Goal: Information Seeking & Learning: Learn about a topic

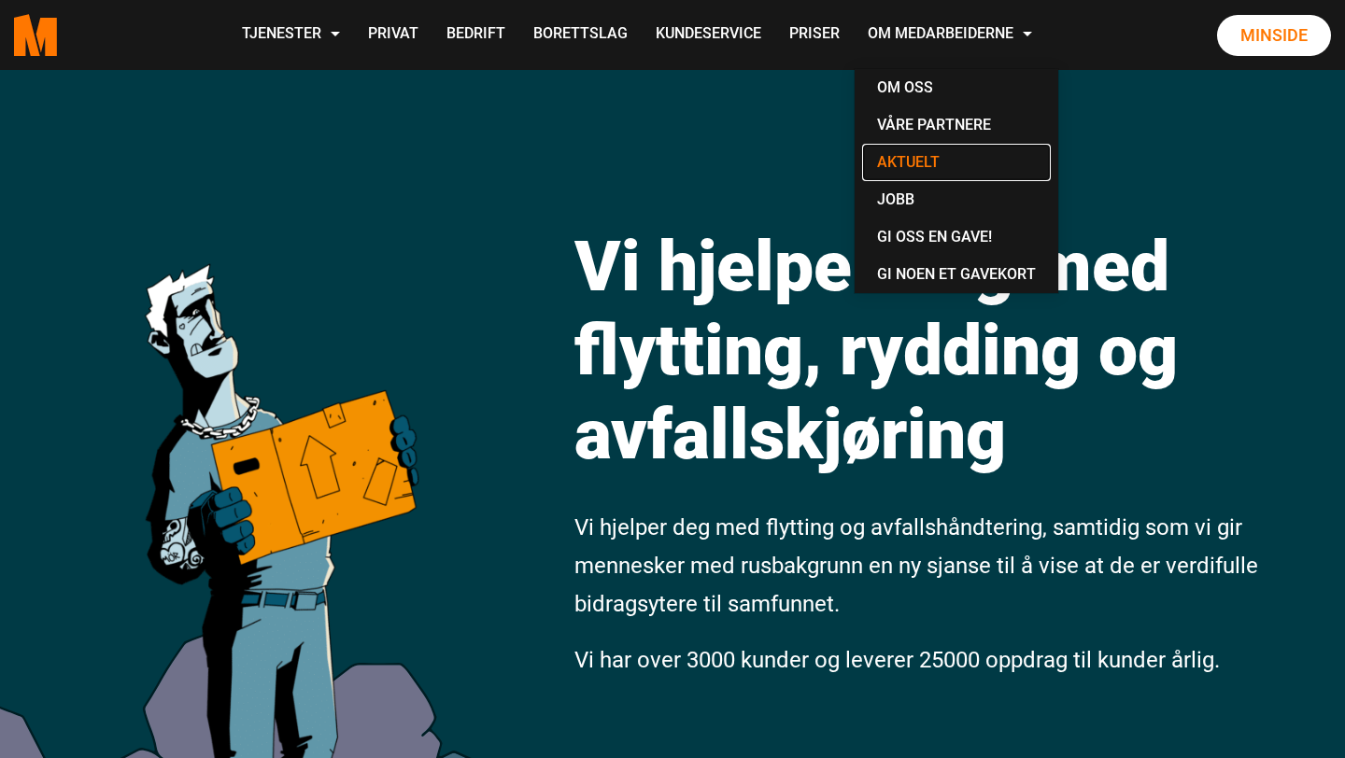
click at [932, 158] on link "Aktuelt" at bounding box center [956, 162] width 189 height 37
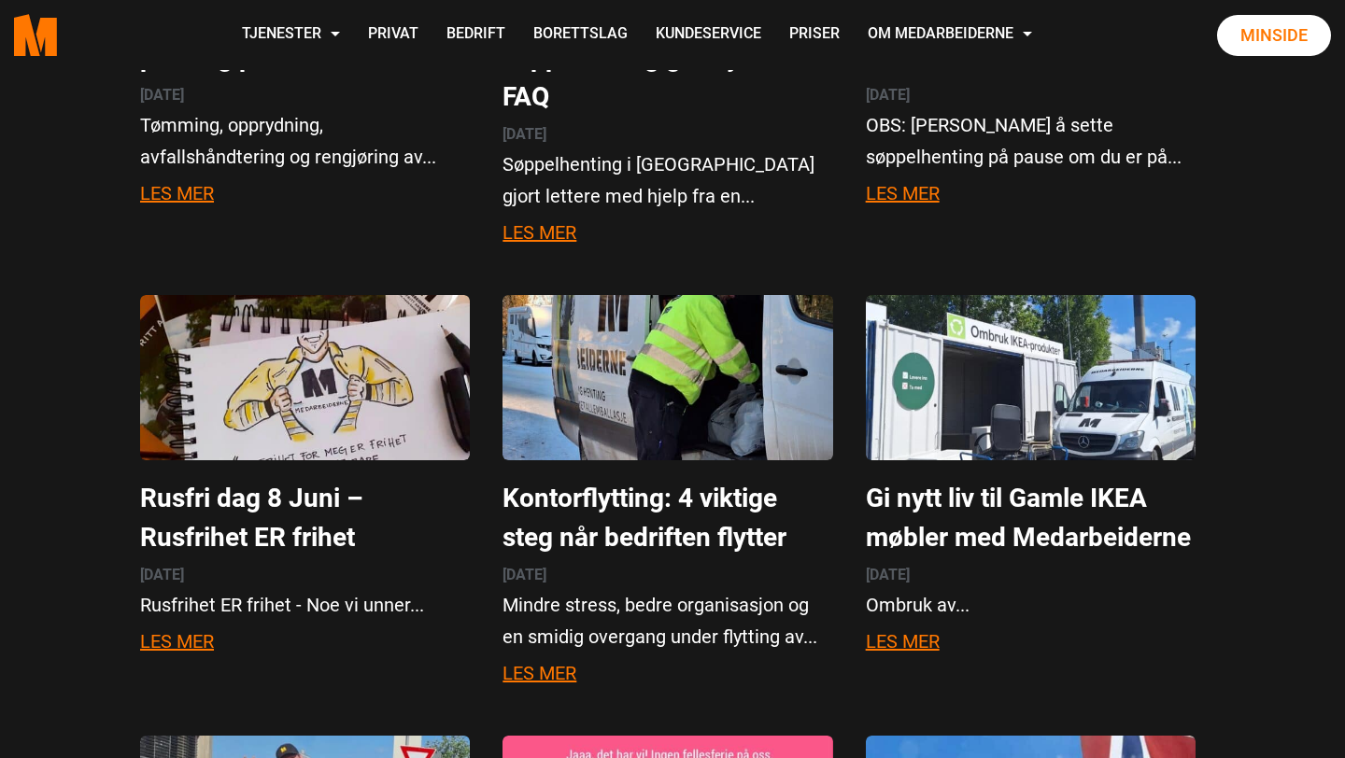
scroll to position [803, 0]
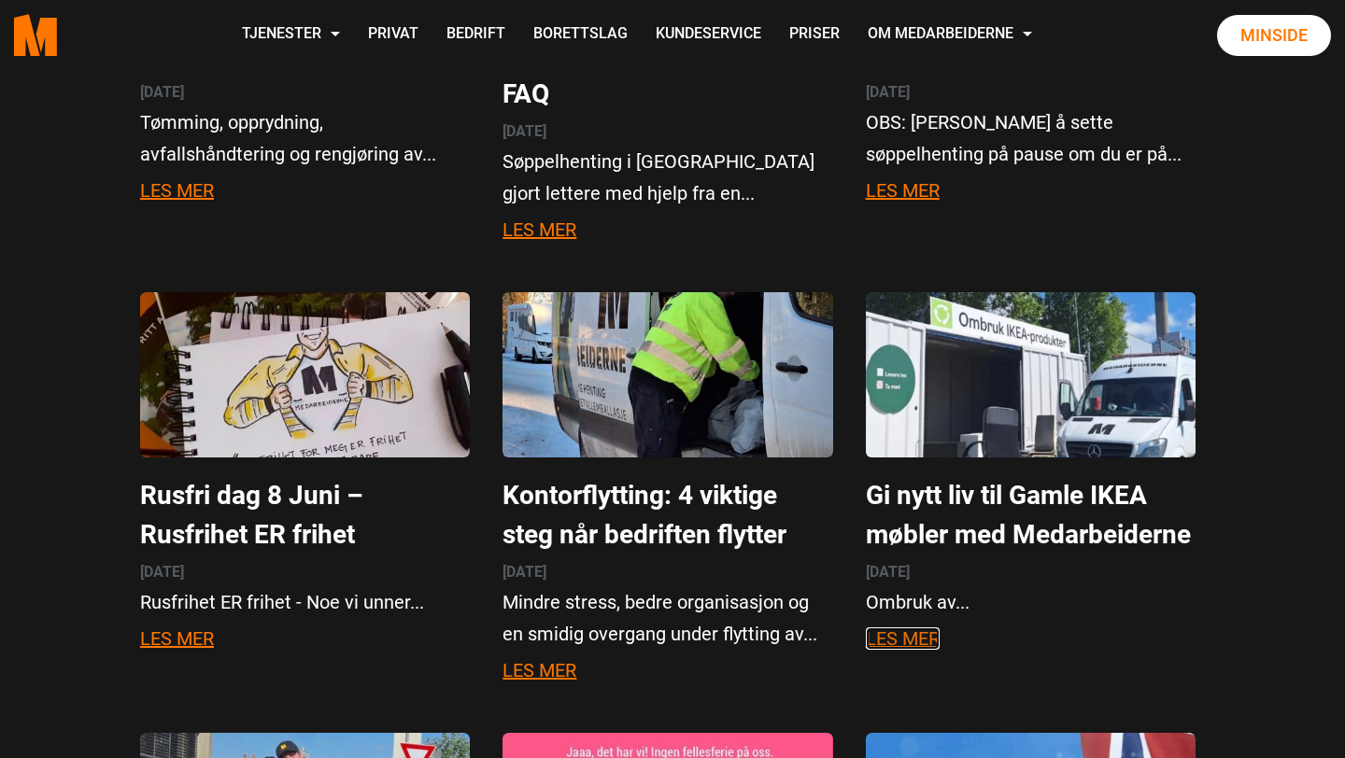
click at [902, 628] on link "Les mer" at bounding box center [903, 639] width 74 height 22
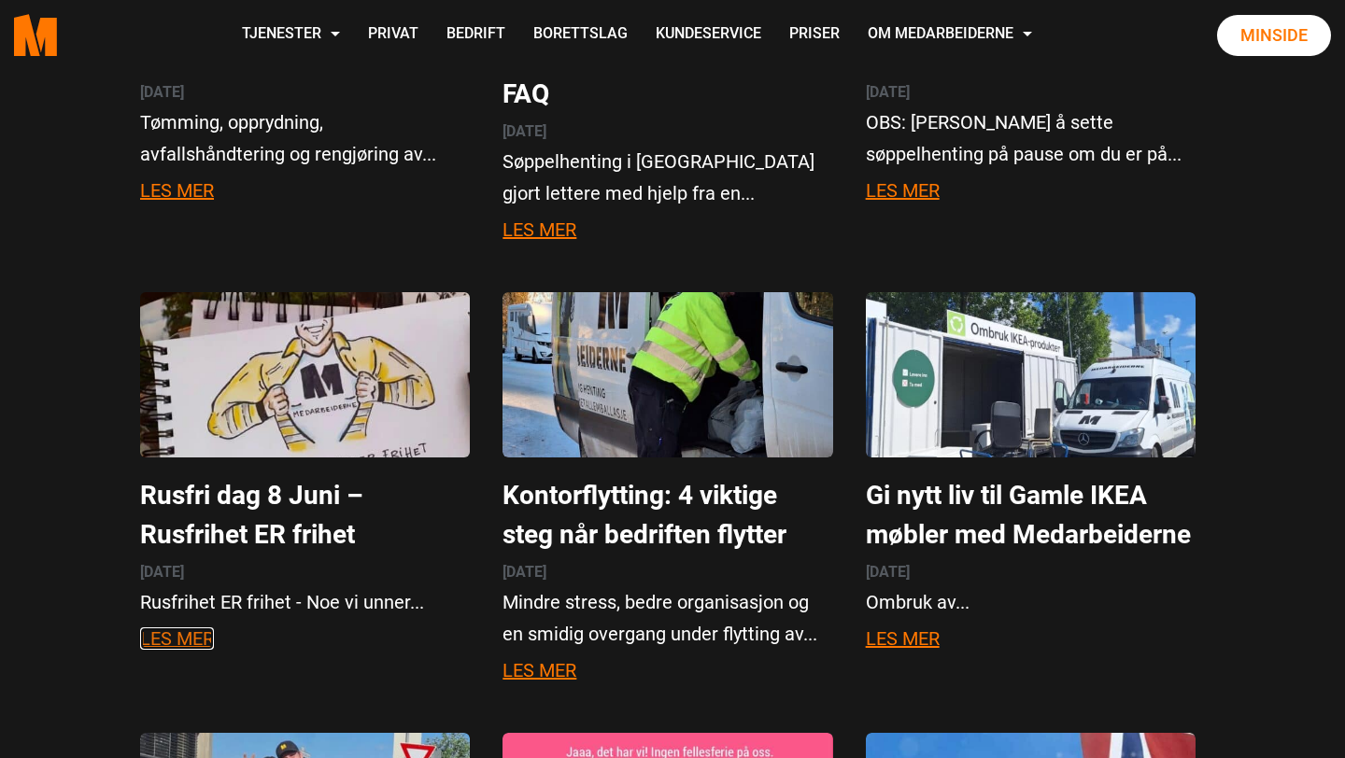
click at [185, 628] on link "Les mer" at bounding box center [177, 639] width 74 height 22
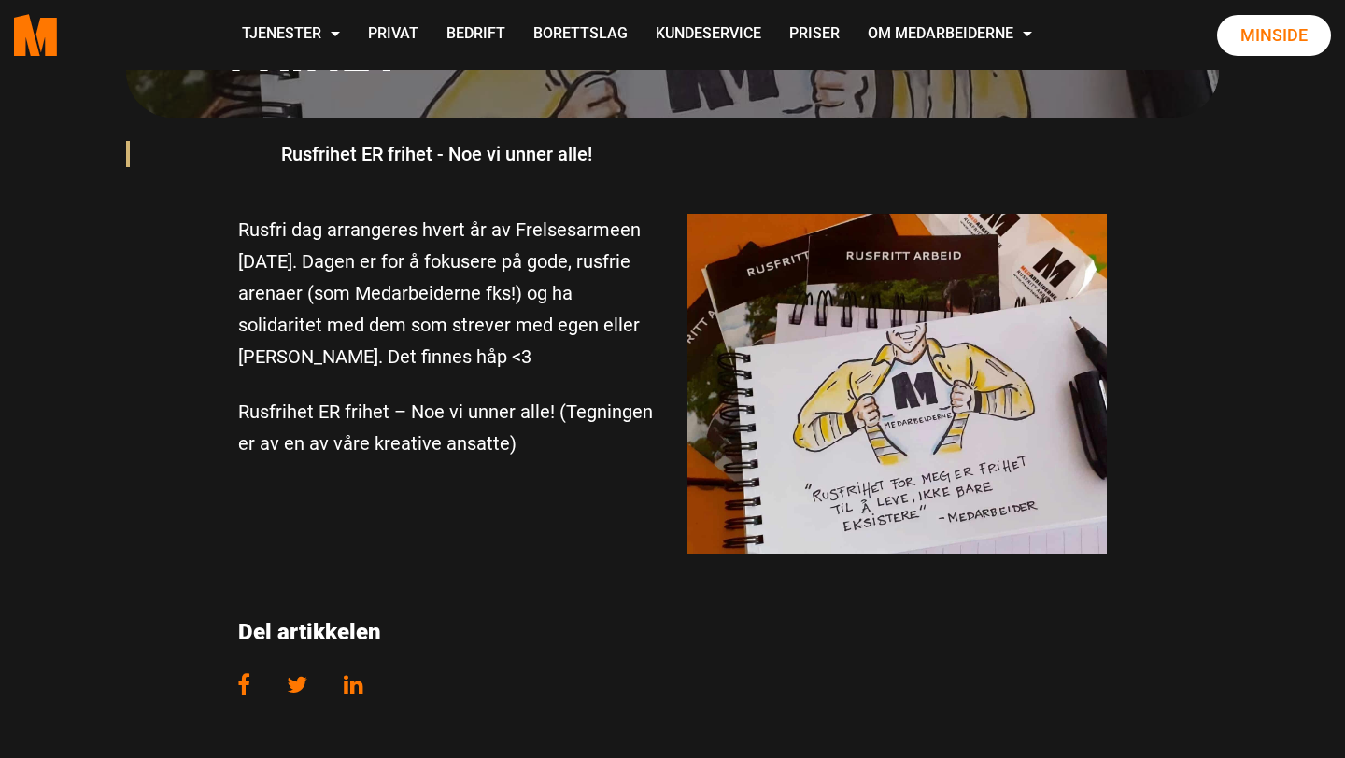
scroll to position [565, 0]
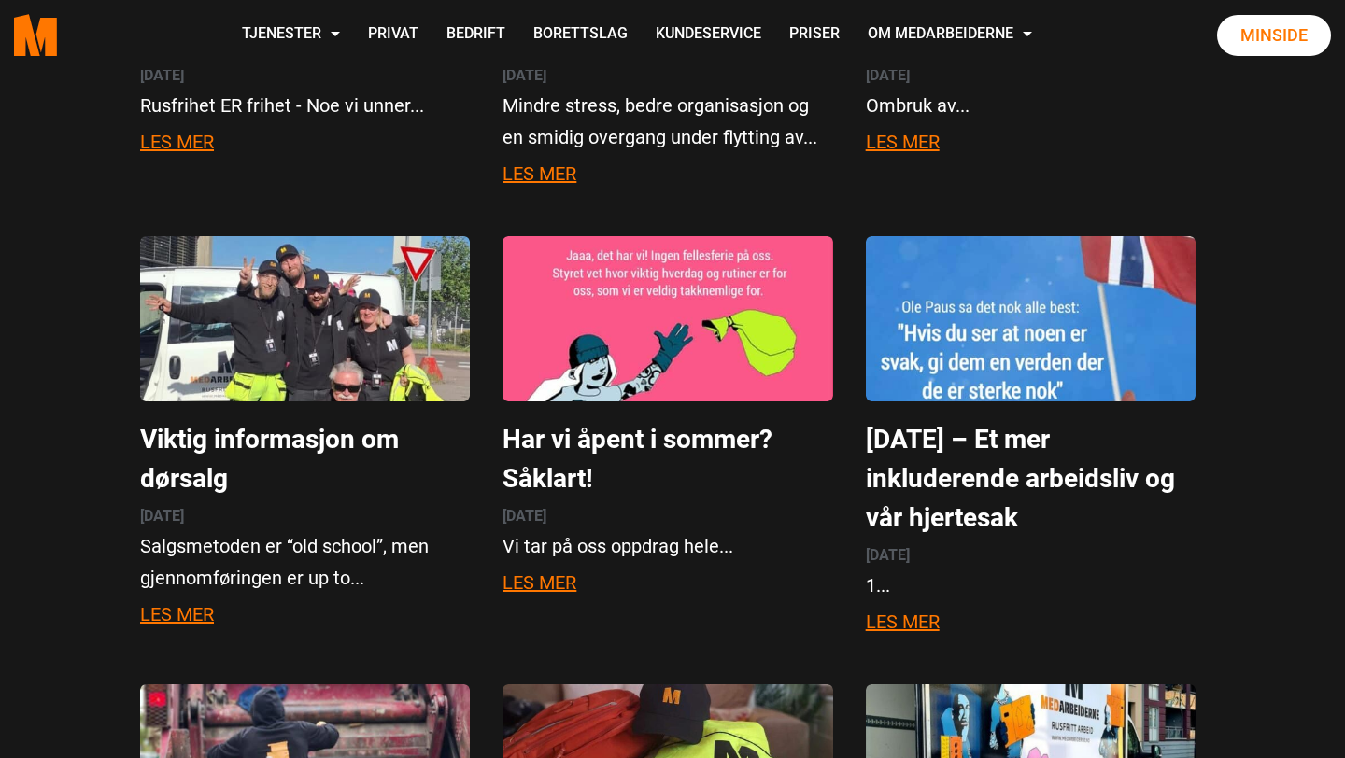
scroll to position [1302, 0]
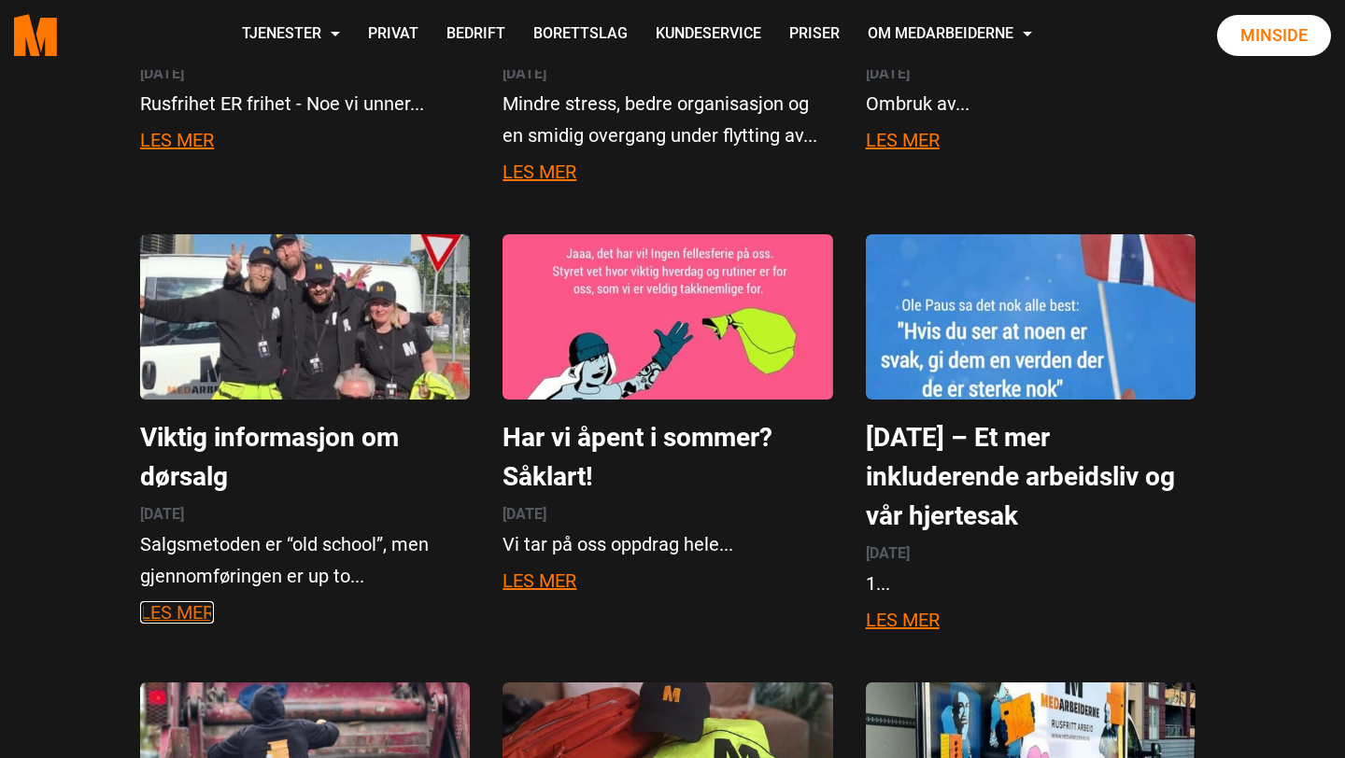
click at [201, 601] on link "Les mer" at bounding box center [177, 612] width 74 height 22
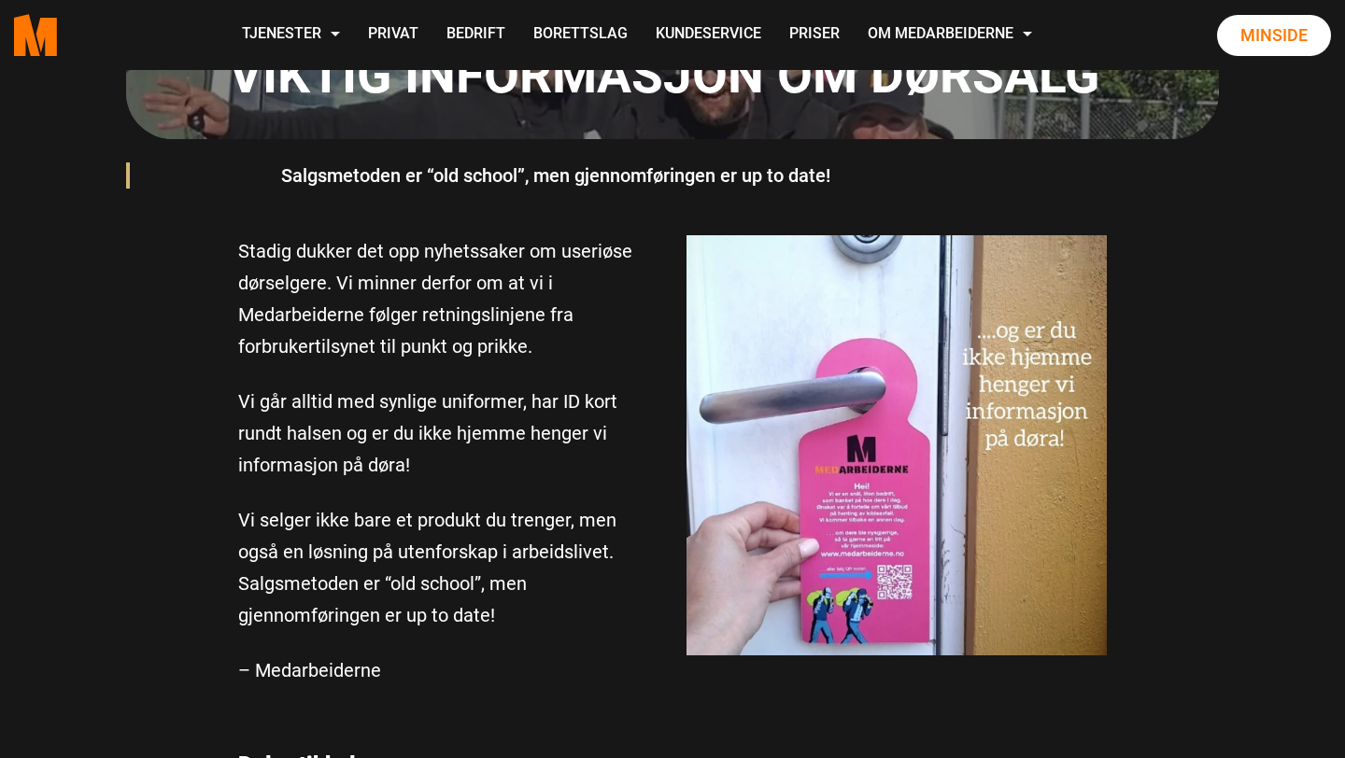
scroll to position [535, 0]
